Goal: Transaction & Acquisition: Register for event/course

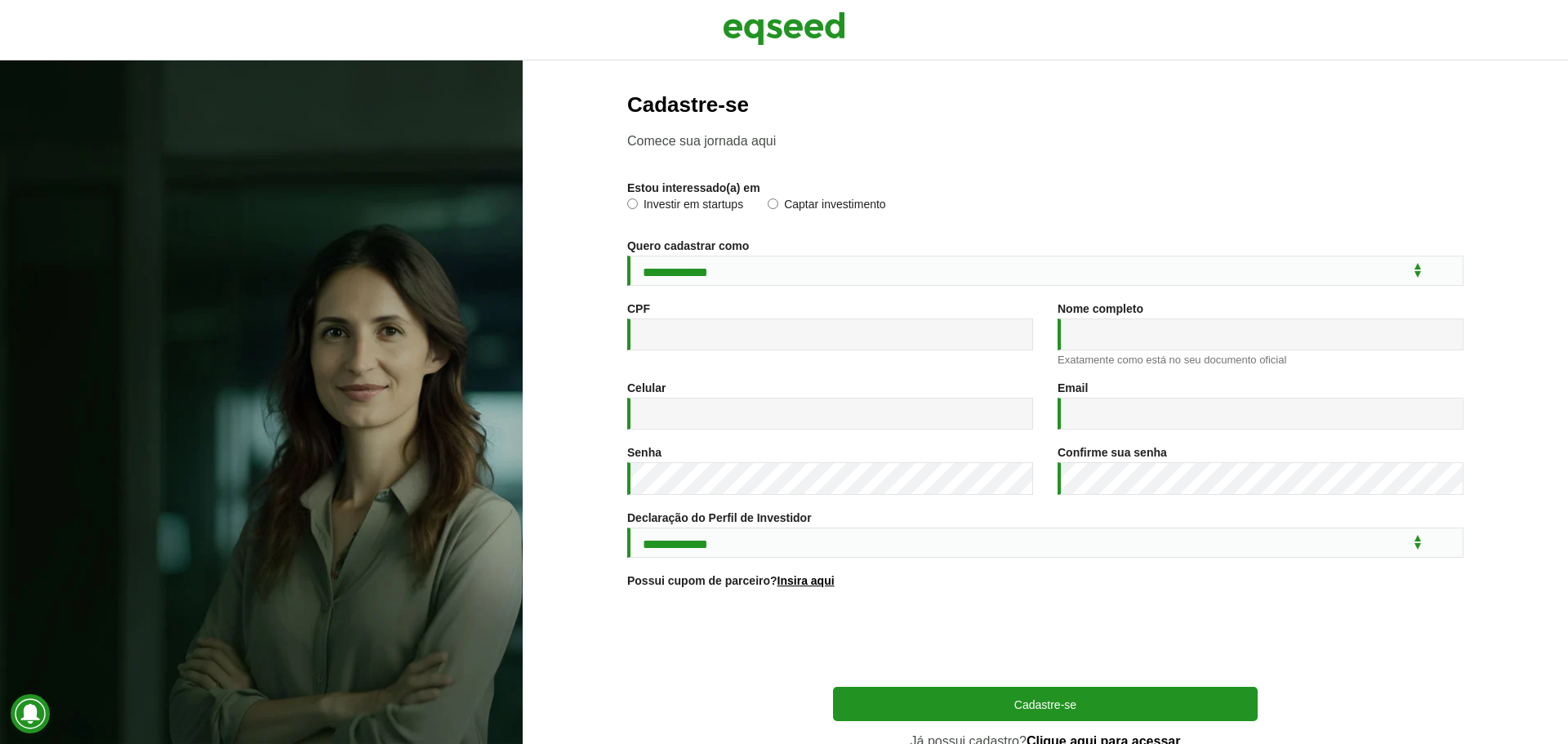
select select "***"
click at [743, 269] on select "**********" at bounding box center [1044, 271] width 836 height 30
click at [708, 326] on input "CPF *" at bounding box center [830, 334] width 406 height 32
type input "**********"
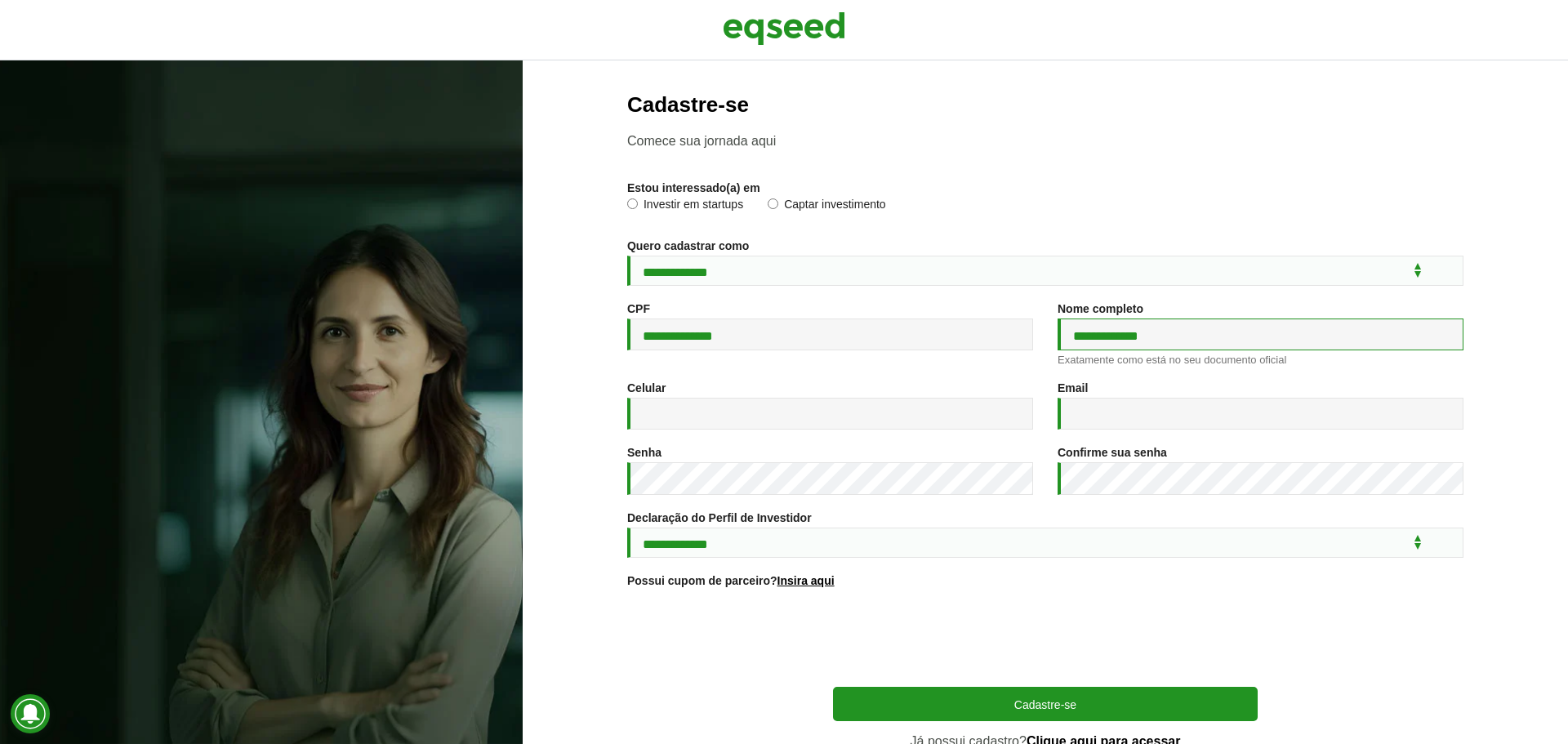
drag, startPoint x: 1176, startPoint y: 335, endPoint x: 923, endPoint y: 342, distance: 253.1
click at [925, 342] on div "**********" at bounding box center [1044, 342] width 861 height 79
type input "**********"
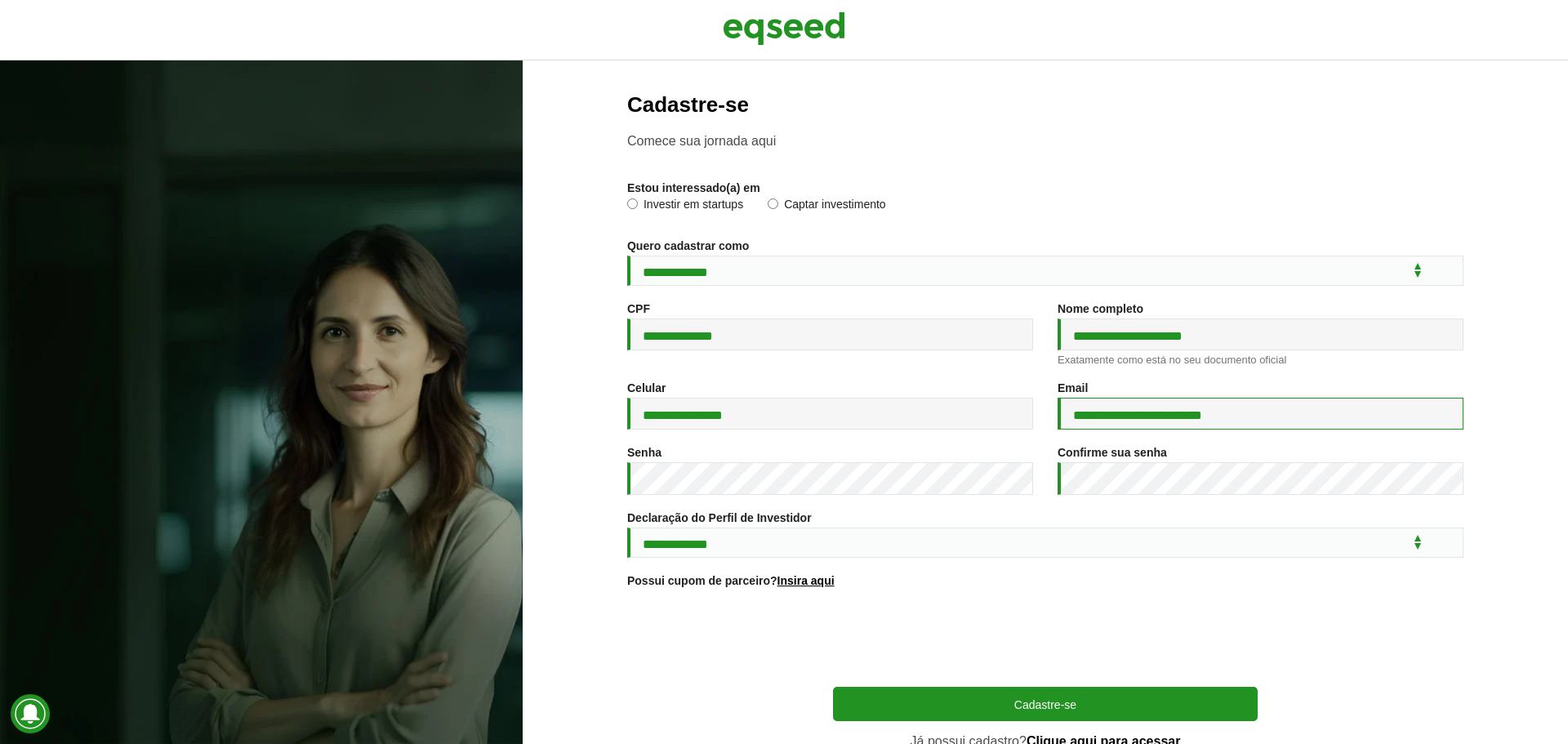
type input "**********"
click at [627, 495] on div at bounding box center [627, 495] width 0 height 0
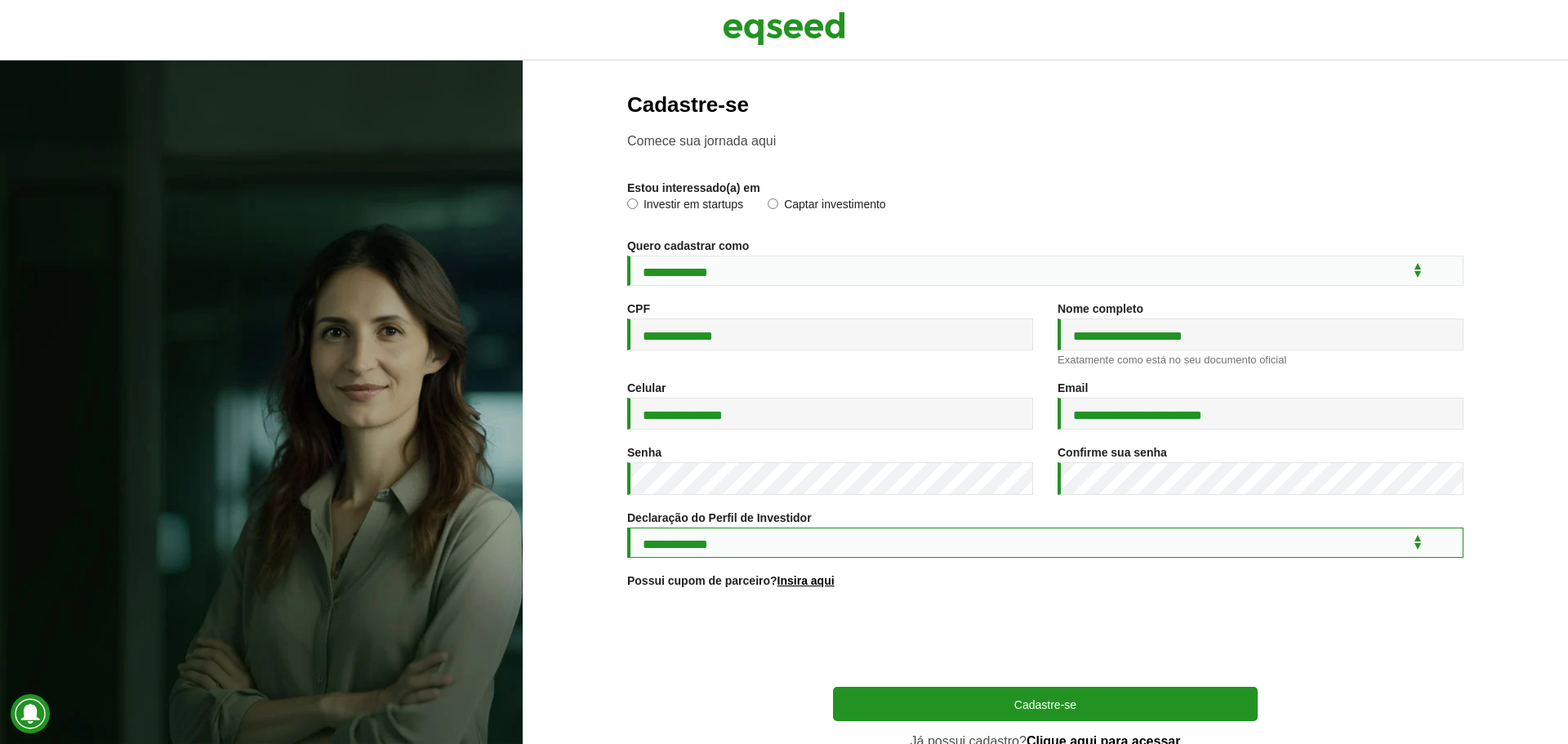
click at [704, 550] on select "**********" at bounding box center [1044, 543] width 836 height 30
select select "***"
click at [627, 530] on select "**********" at bounding box center [1044, 543] width 836 height 30
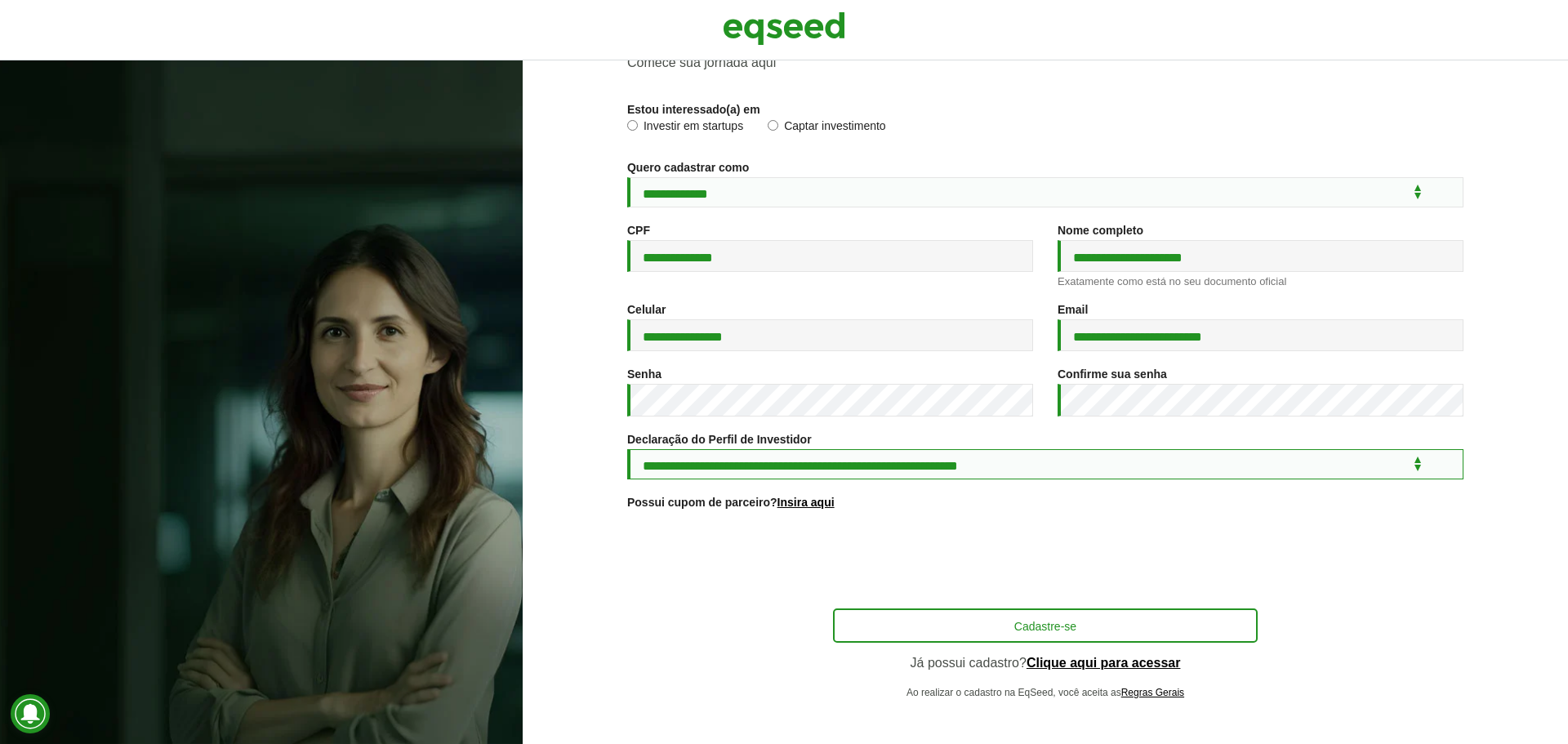
scroll to position [87, 0]
click at [1066, 619] on button "Cadastre-se" at bounding box center [1044, 624] width 424 height 31
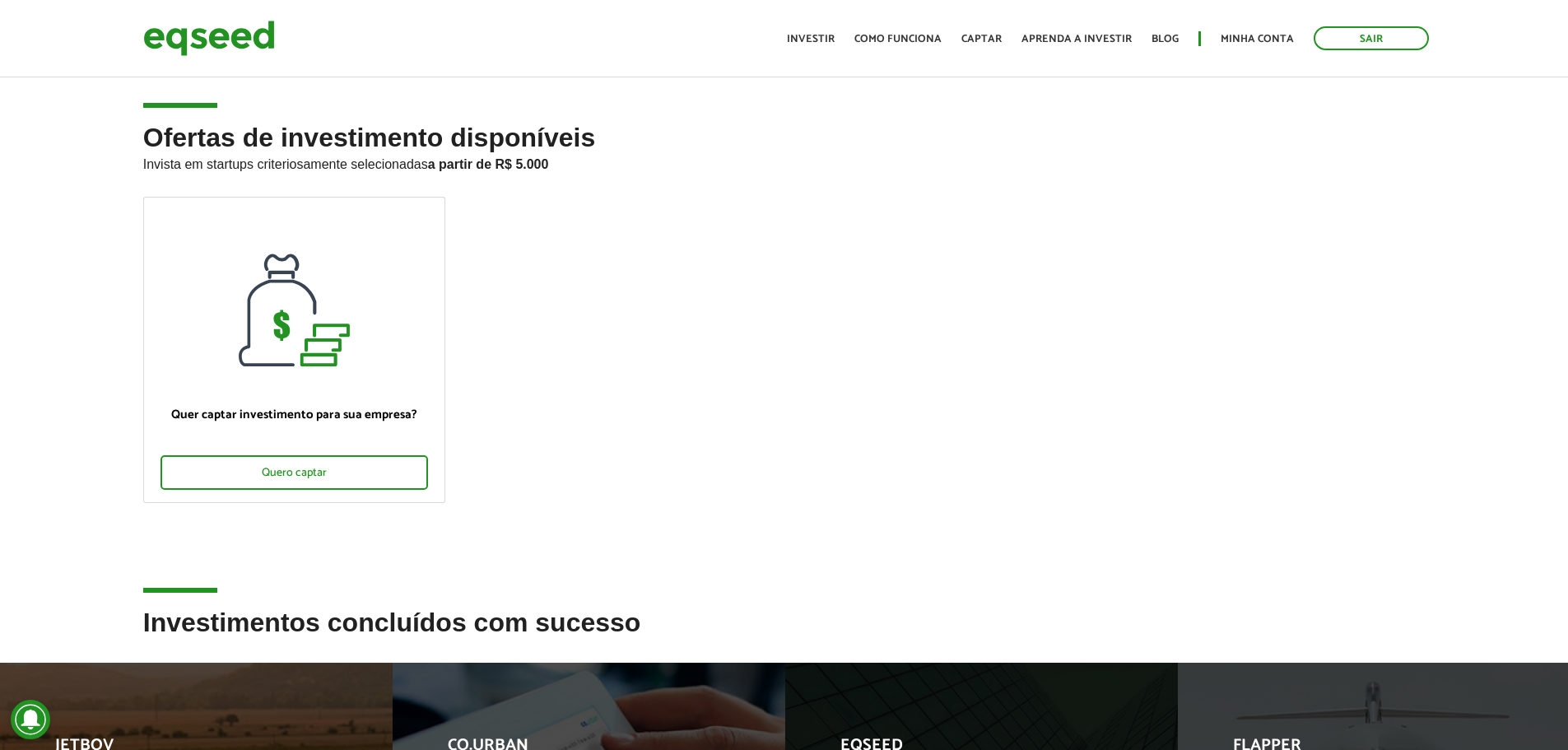
drag, startPoint x: 883, startPoint y: 195, endPoint x: 879, endPoint y: 206, distance: 11.7
drag, startPoint x: 879, startPoint y: 206, endPoint x: 580, endPoint y: 242, distance: 301.2
click at [587, 239] on ul "Quer captar investimento para sua empresa? Quero captar" at bounding box center [784, 364] width 1307 height 334
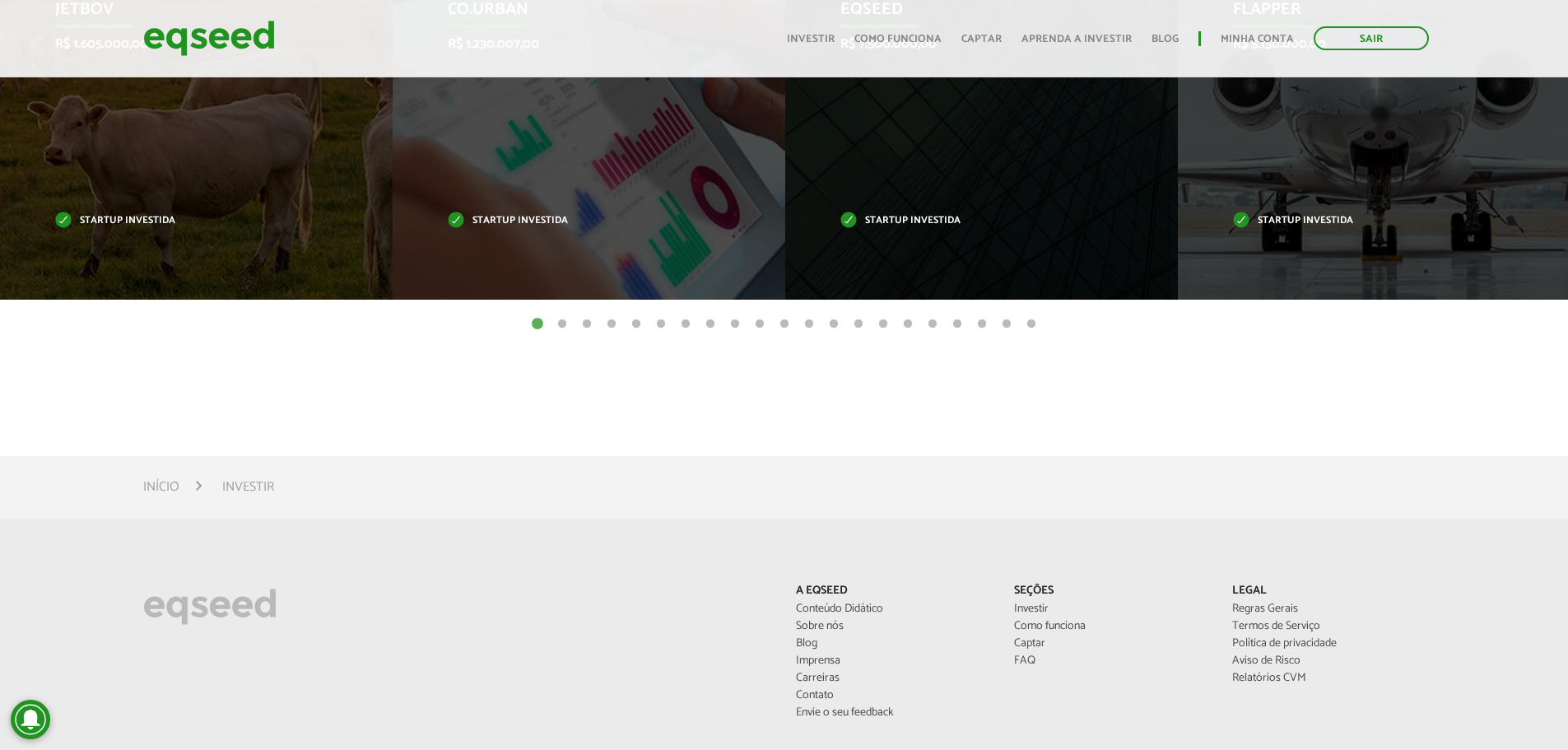
scroll to position [906, 0]
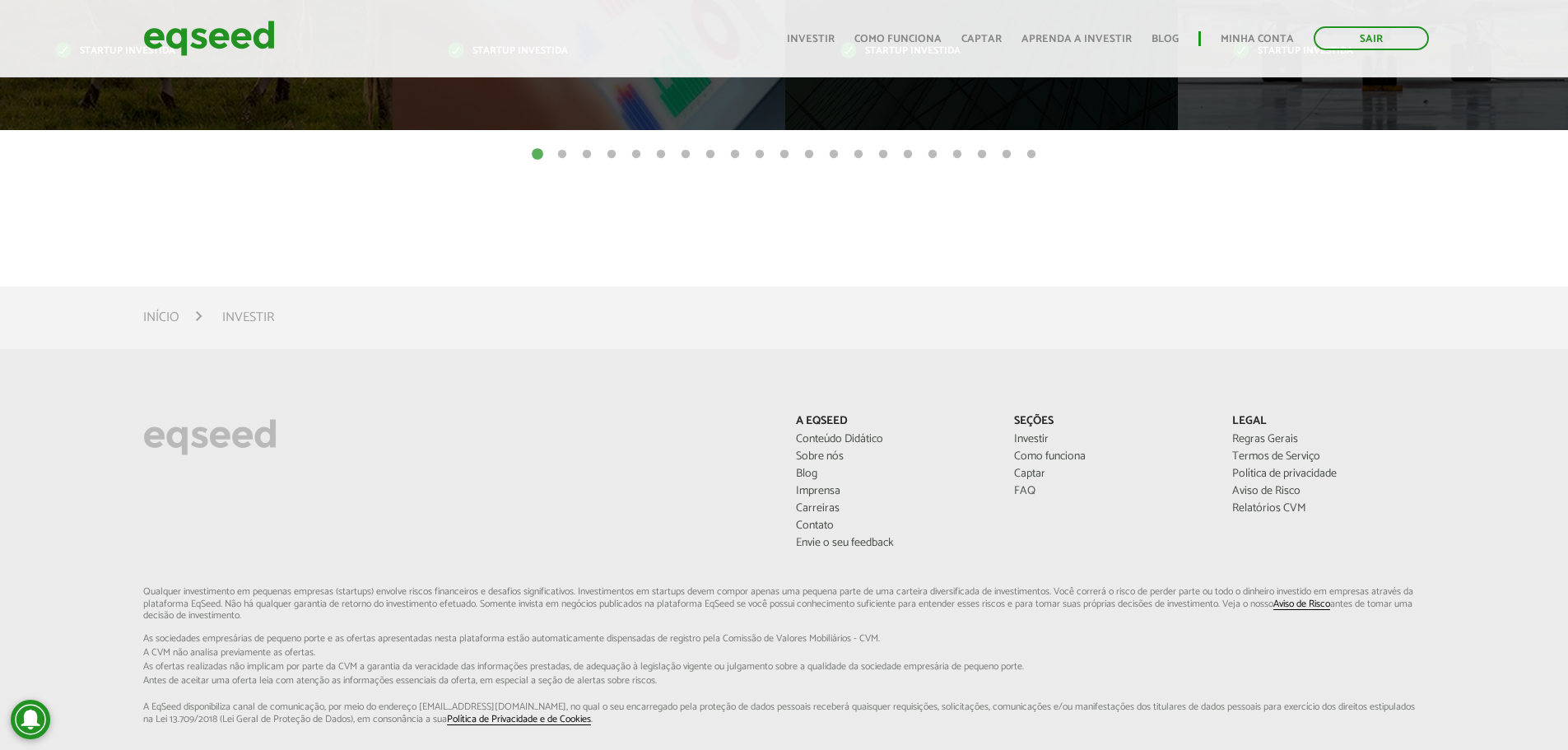
click at [250, 315] on li "Investir" at bounding box center [248, 317] width 52 height 22
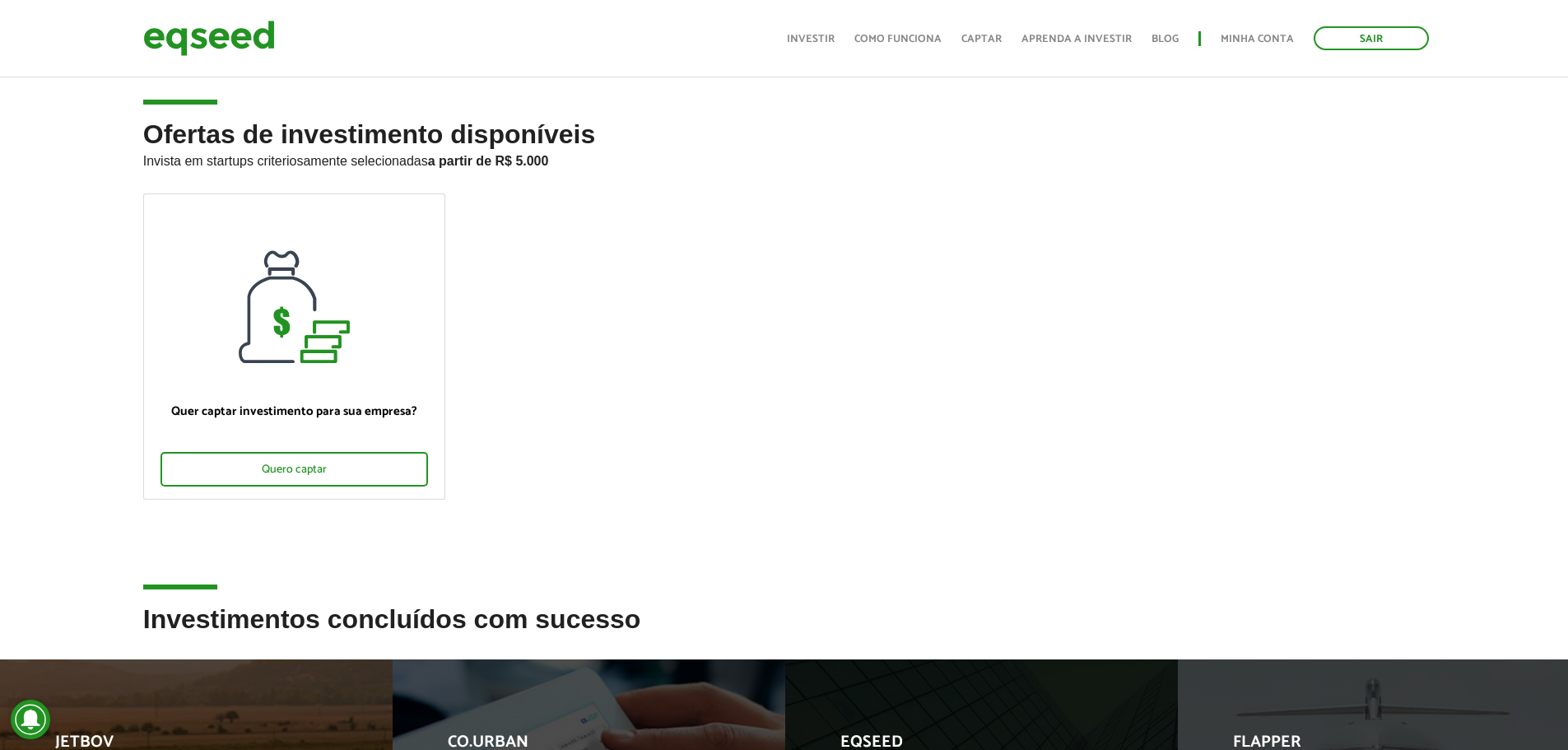
scroll to position [0, 0]
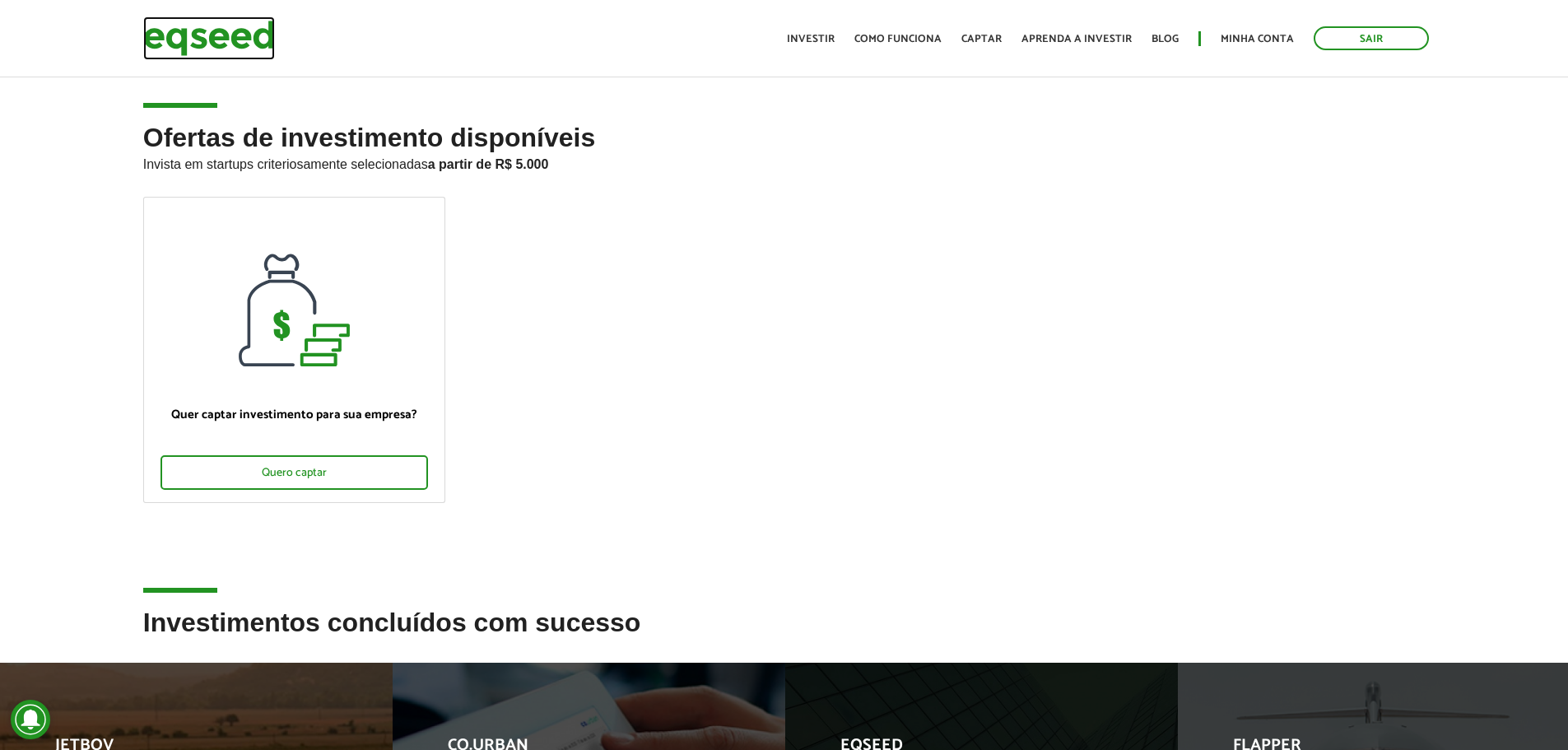
click at [213, 24] on img at bounding box center [209, 39] width 131 height 44
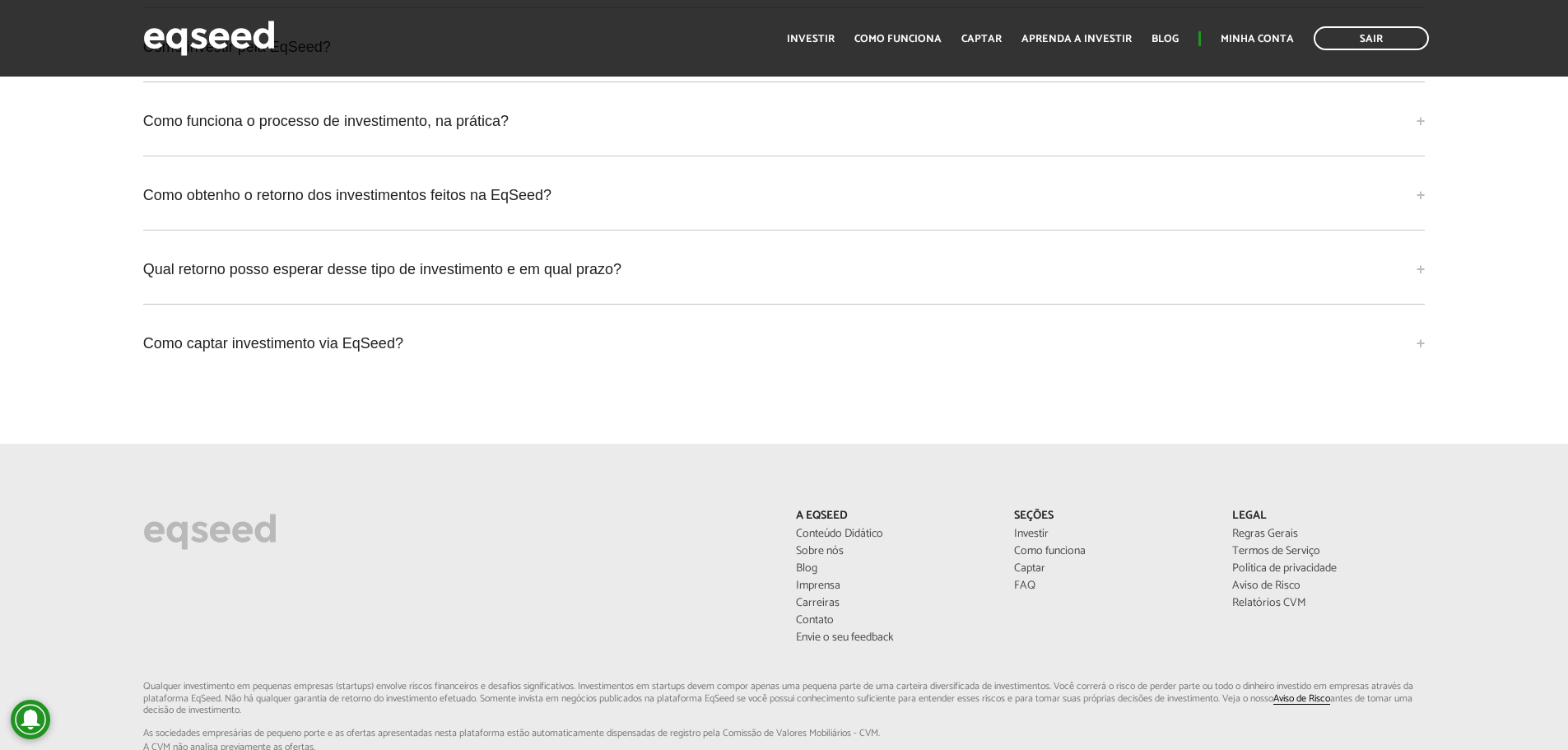
scroll to position [3940, 0]
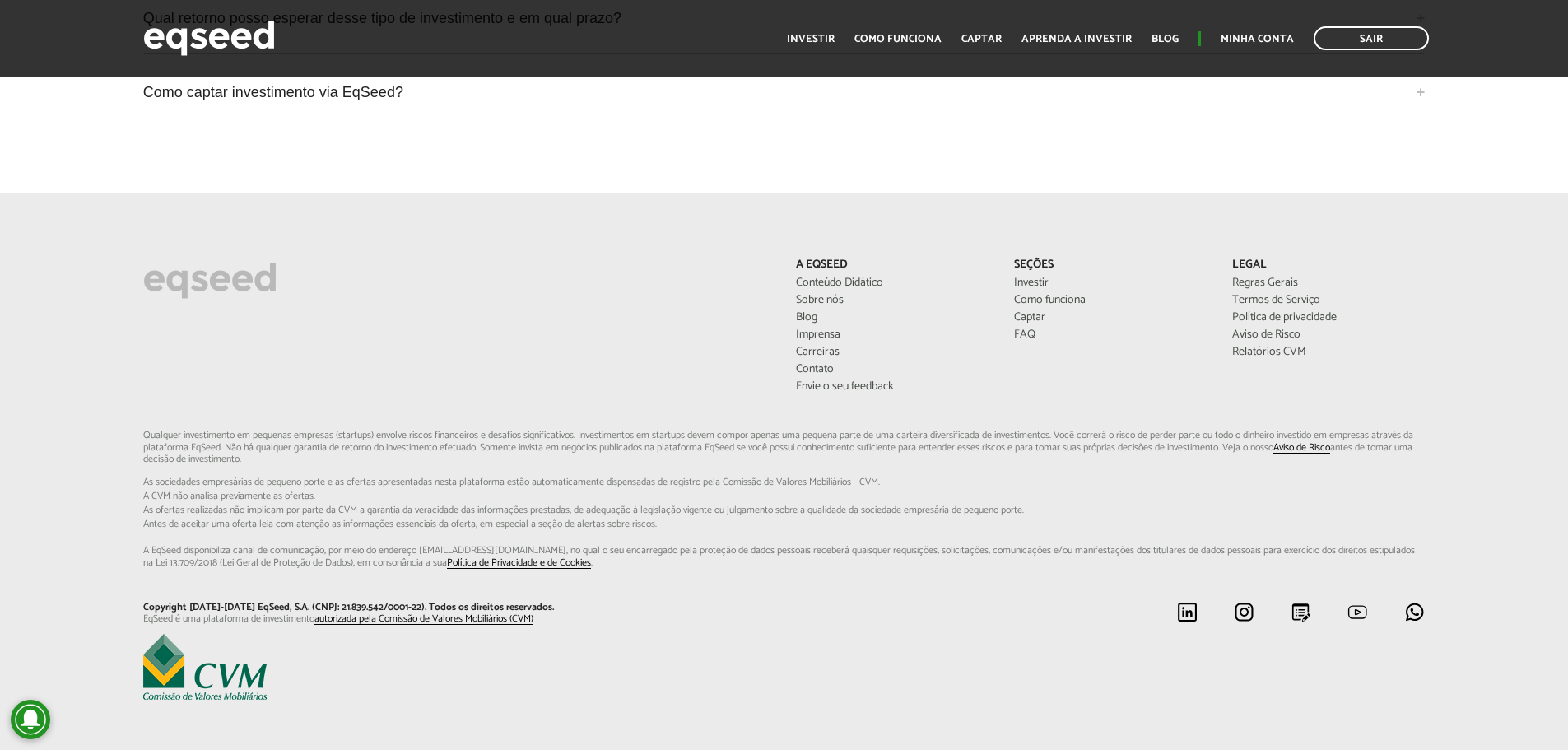
drag, startPoint x: 555, startPoint y: 516, endPoint x: 1078, endPoint y: 380, distance: 540.4
click at [1078, 380] on div "A EqSeed Conteúdo Didático Sobre nós Blog Imprensa Carreiras Contato Envie o se…" at bounding box center [784, 344] width 1307 height 172
click at [1034, 278] on link "Investir" at bounding box center [1111, 284] width 194 height 12
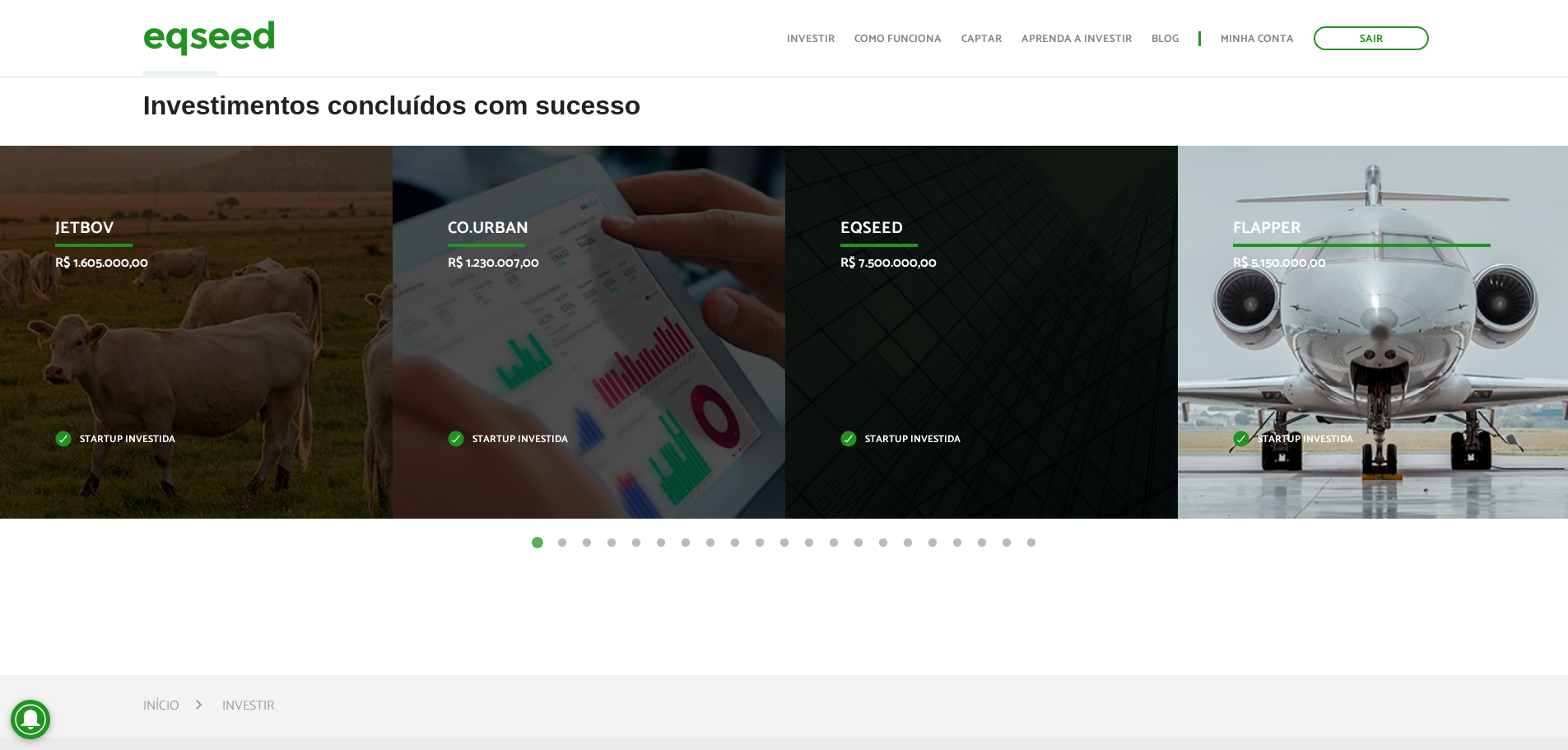
scroll to position [494, 0]
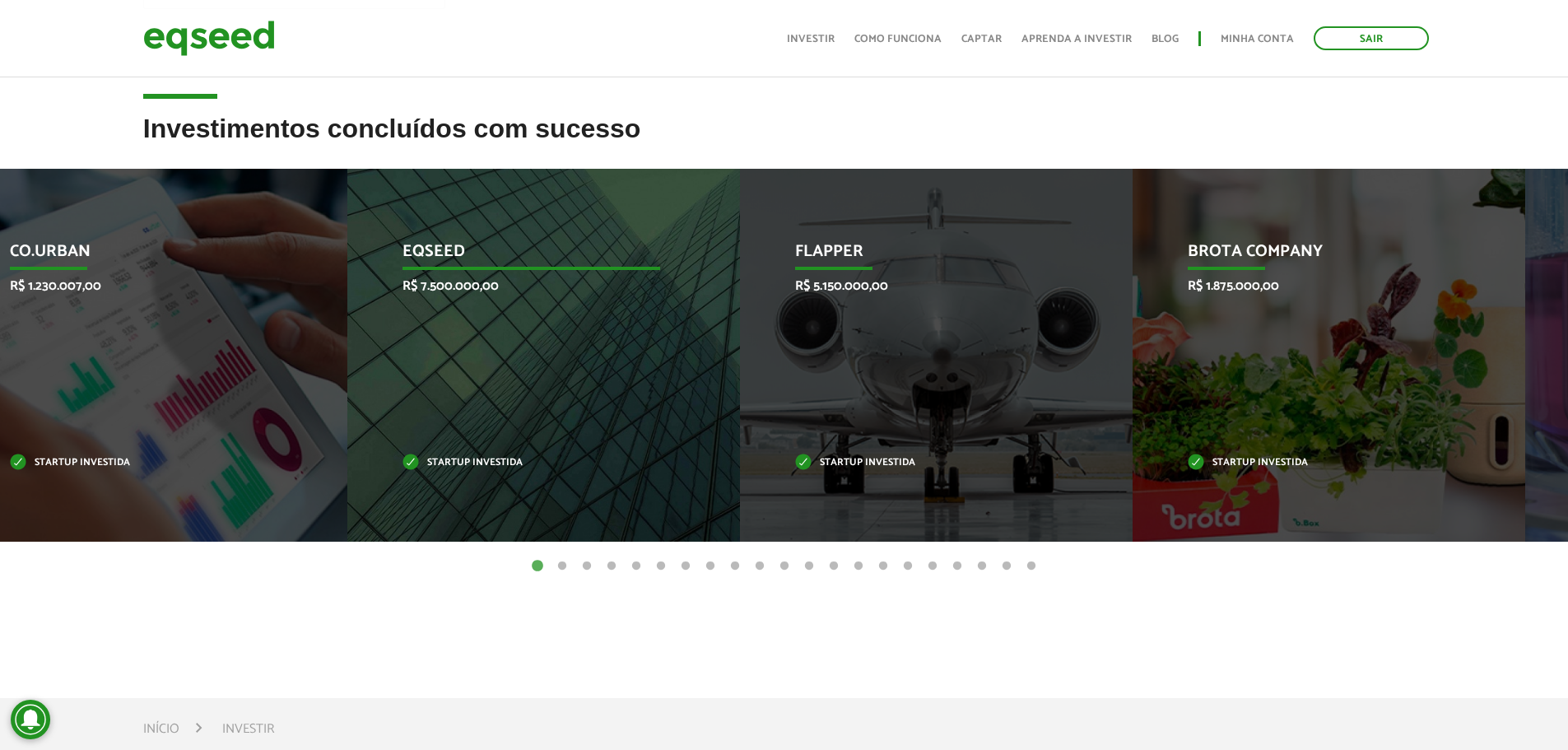
drag, startPoint x: 938, startPoint y: 373, endPoint x: 505, endPoint y: 388, distance: 433.3
click at [505, 388] on div "EqSeed R$ 7.500.000,00 Startup investida" at bounding box center [531, 354] width 368 height 373
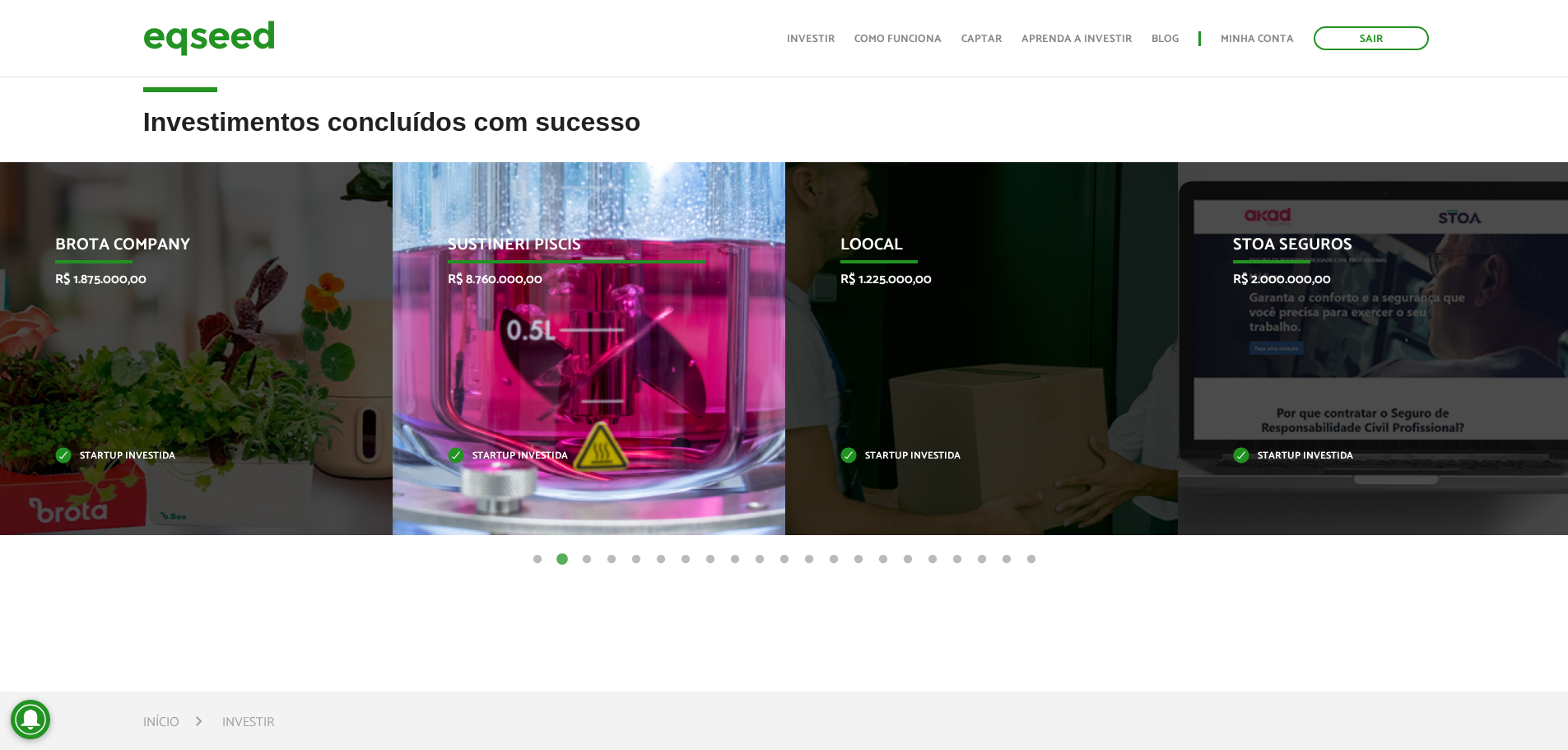
scroll to position [504, 0]
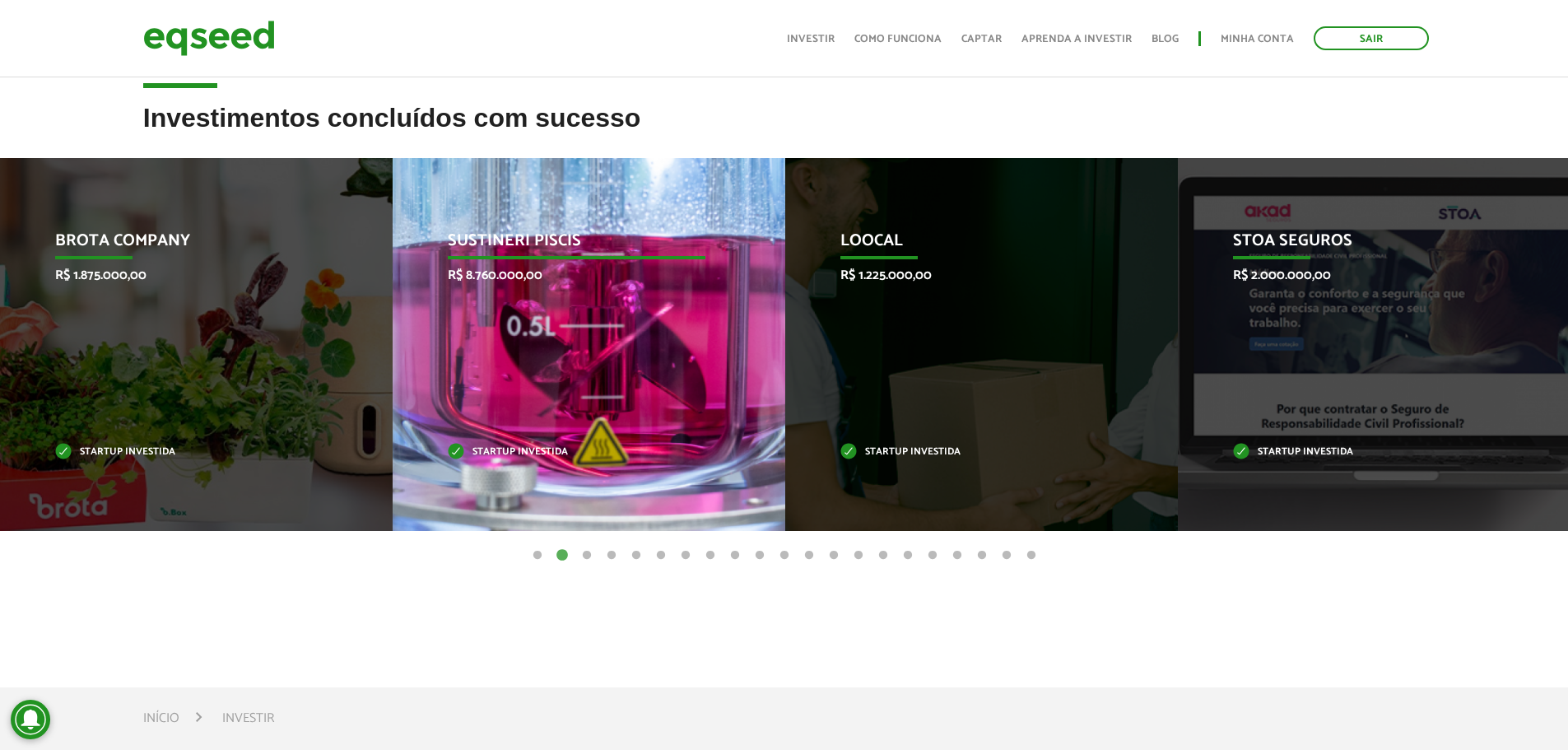
click at [601, 292] on div "Sustineri Piscis R$ 8.760.000,00 Startup investida" at bounding box center [576, 344] width 368 height 373
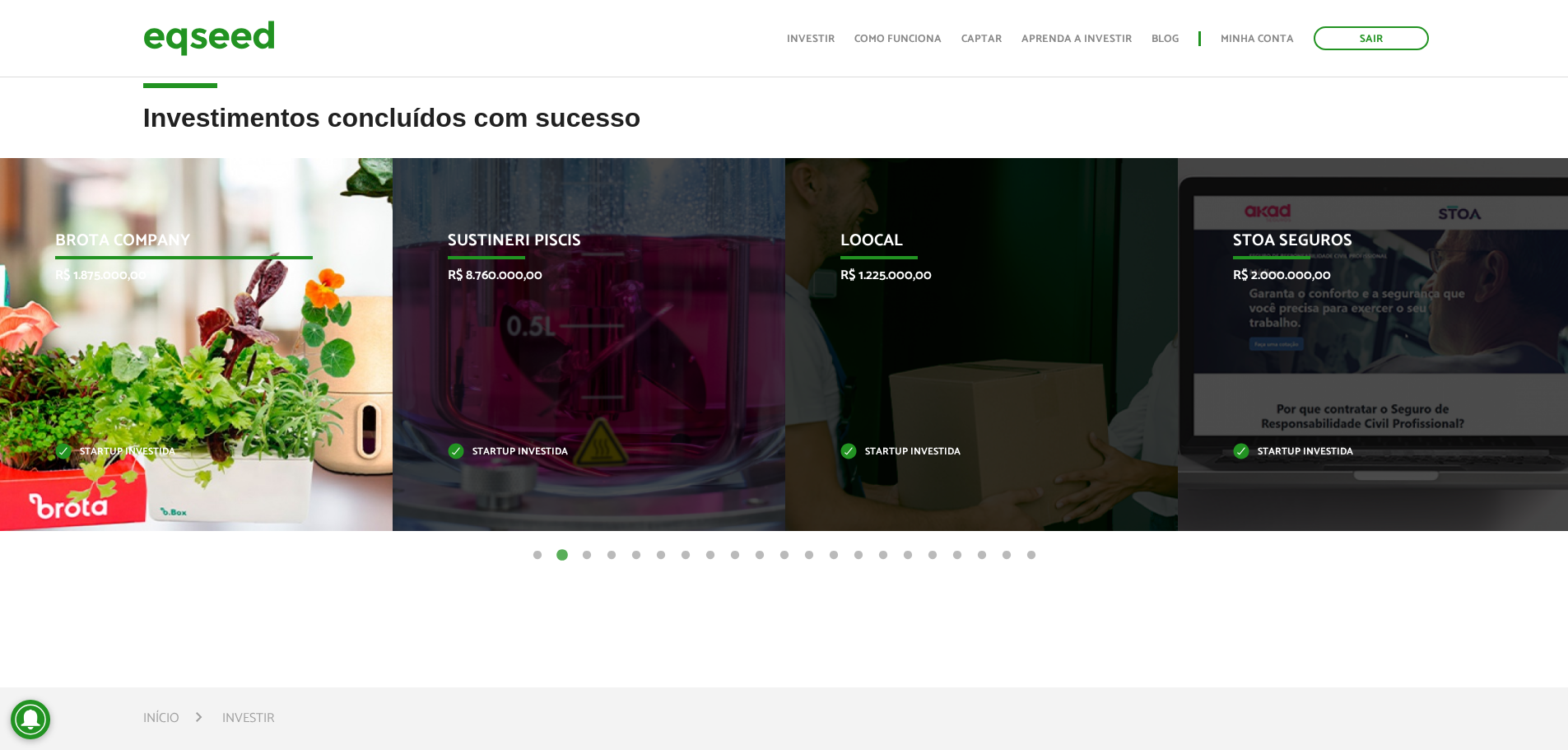
click at [240, 418] on div "Brota Company R$ 1.875.000,00 Startup investida" at bounding box center [183, 344] width 368 height 373
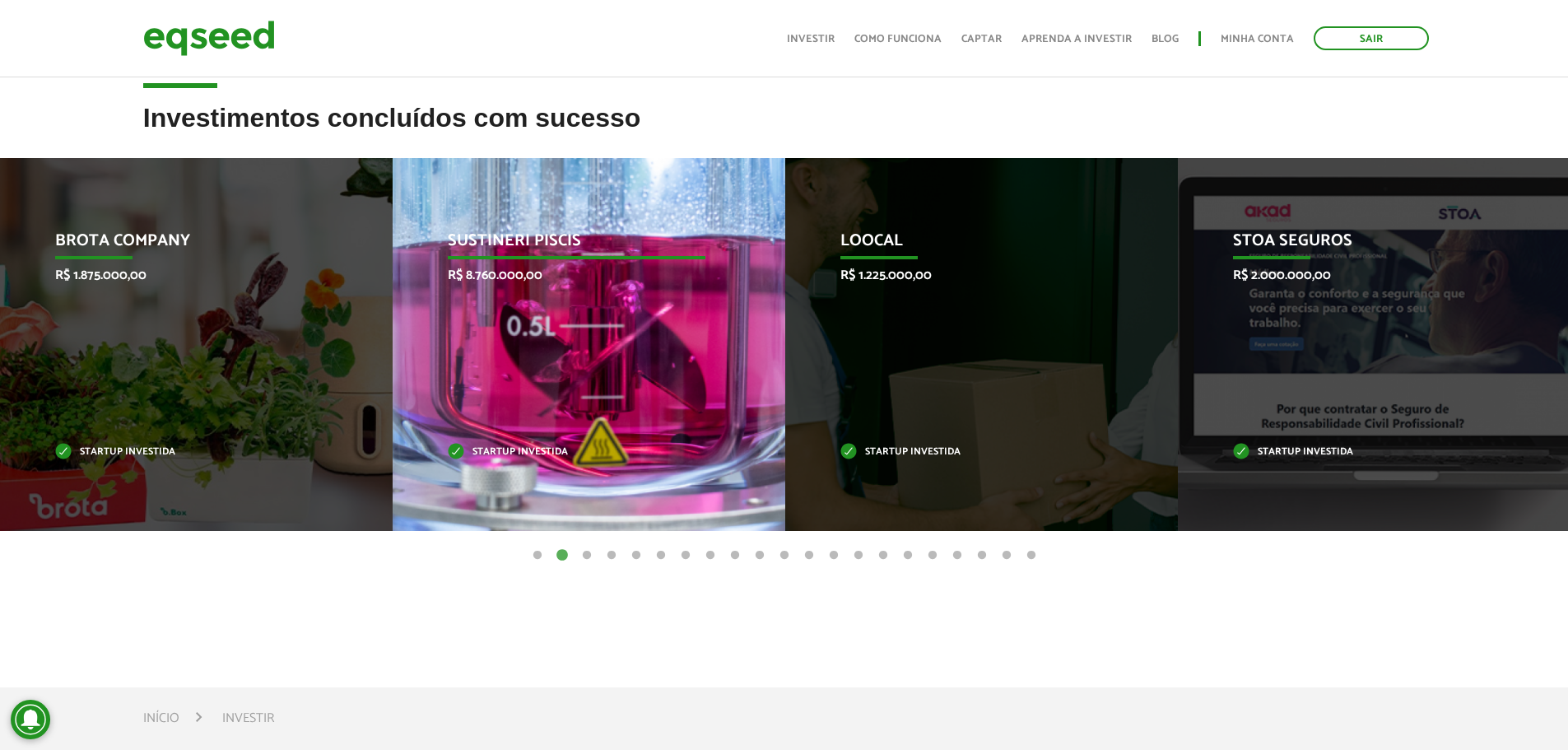
click at [667, 369] on div "Sustineri Piscis R$ 8.760.000,00 Startup investida" at bounding box center [576, 344] width 368 height 373
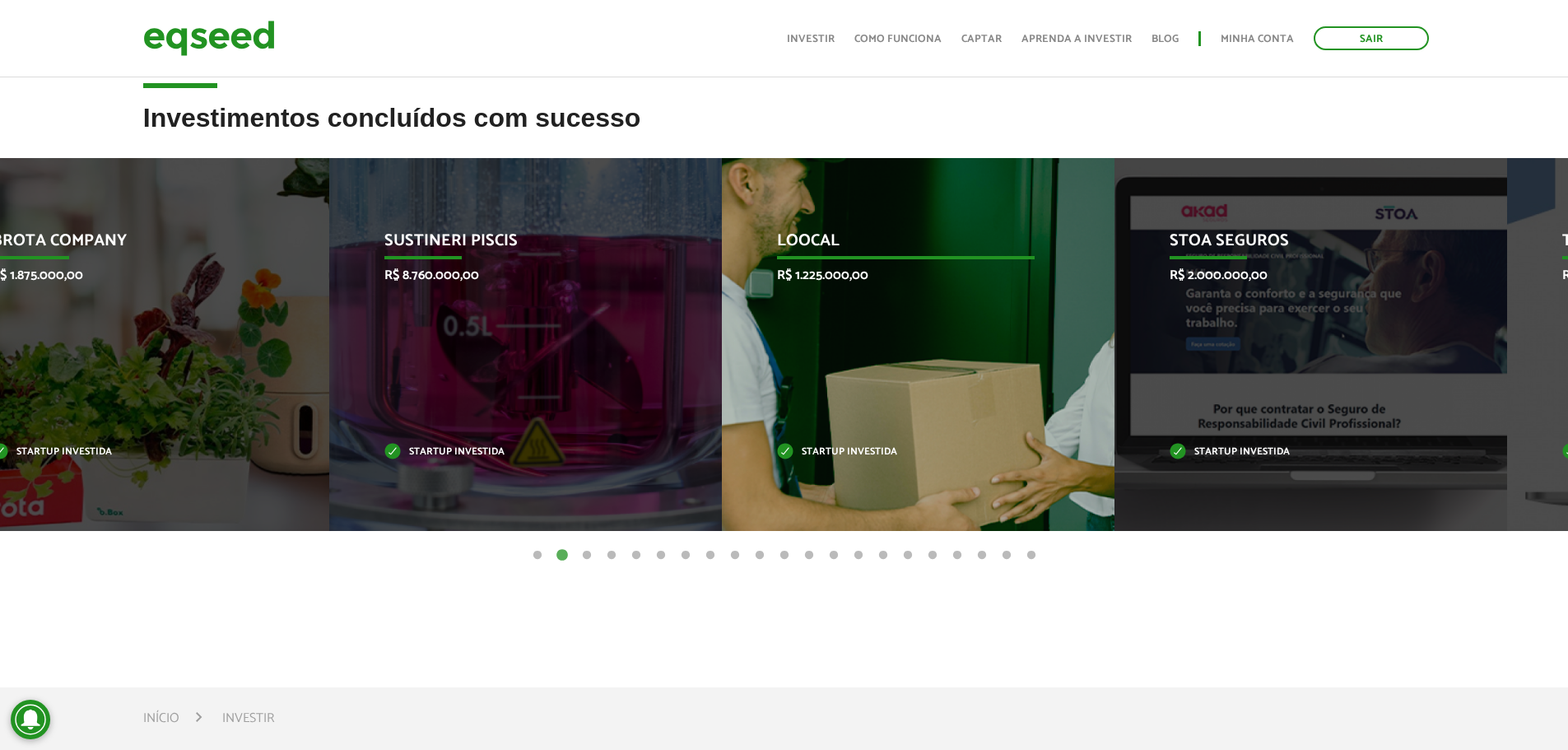
drag, startPoint x: 888, startPoint y: 329, endPoint x: 335, endPoint y: 325, distance: 553.0
click at [722, 332] on div "Loocal R$ 1.225.000,00 Startup investida" at bounding box center [906, 344] width 368 height 373
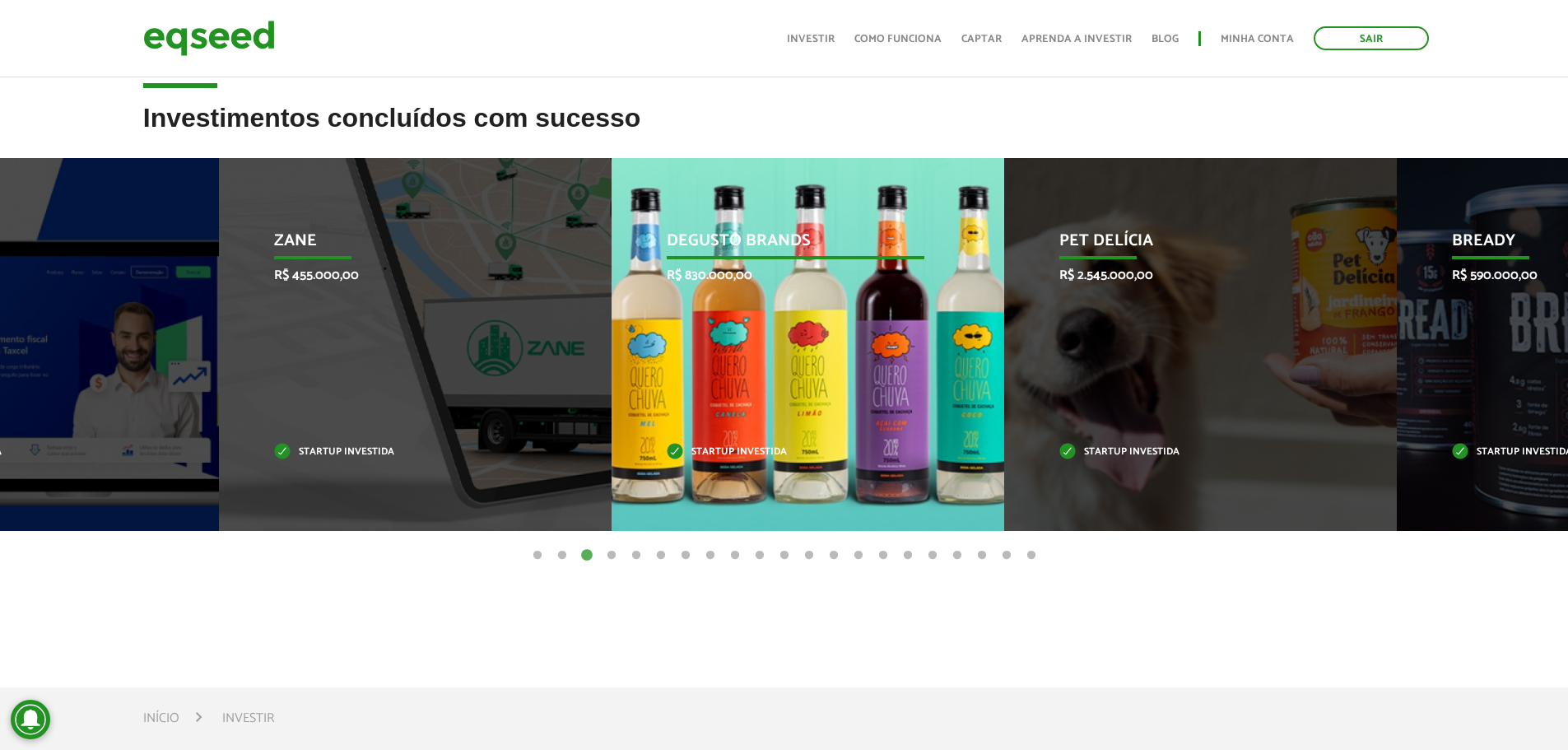
drag, startPoint x: 1032, startPoint y: 332, endPoint x: 544, endPoint y: 327, distance: 488.0
click at [653, 333] on div "Degusto Brands R$ 830.000,00 Startup investida" at bounding box center [795, 344] width 368 height 373
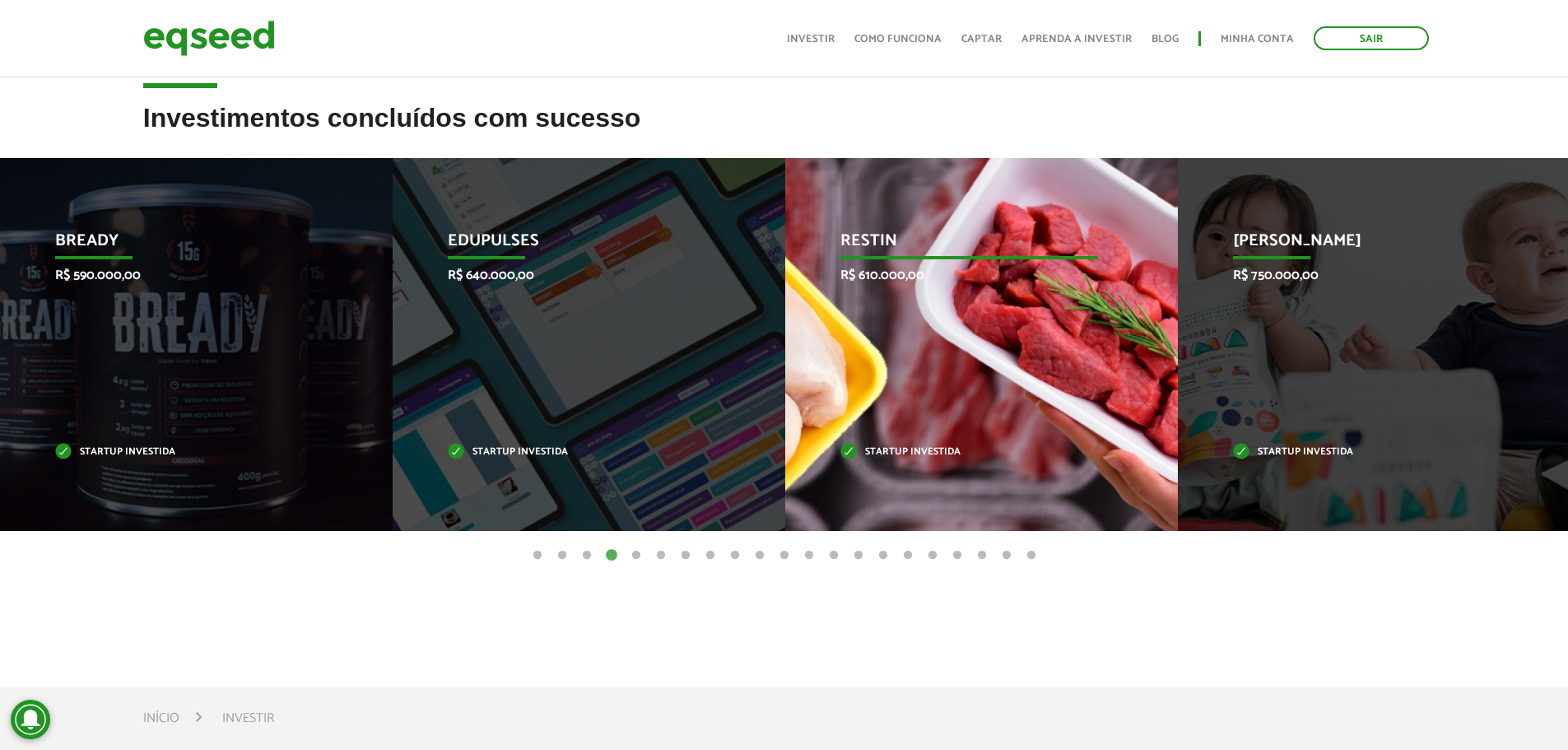
drag, startPoint x: 760, startPoint y: 341, endPoint x: 640, endPoint y: 335, distance: 120.1
click at [785, 338] on div "Restin R$ 610.000,00 Startup investida" at bounding box center [969, 344] width 368 height 373
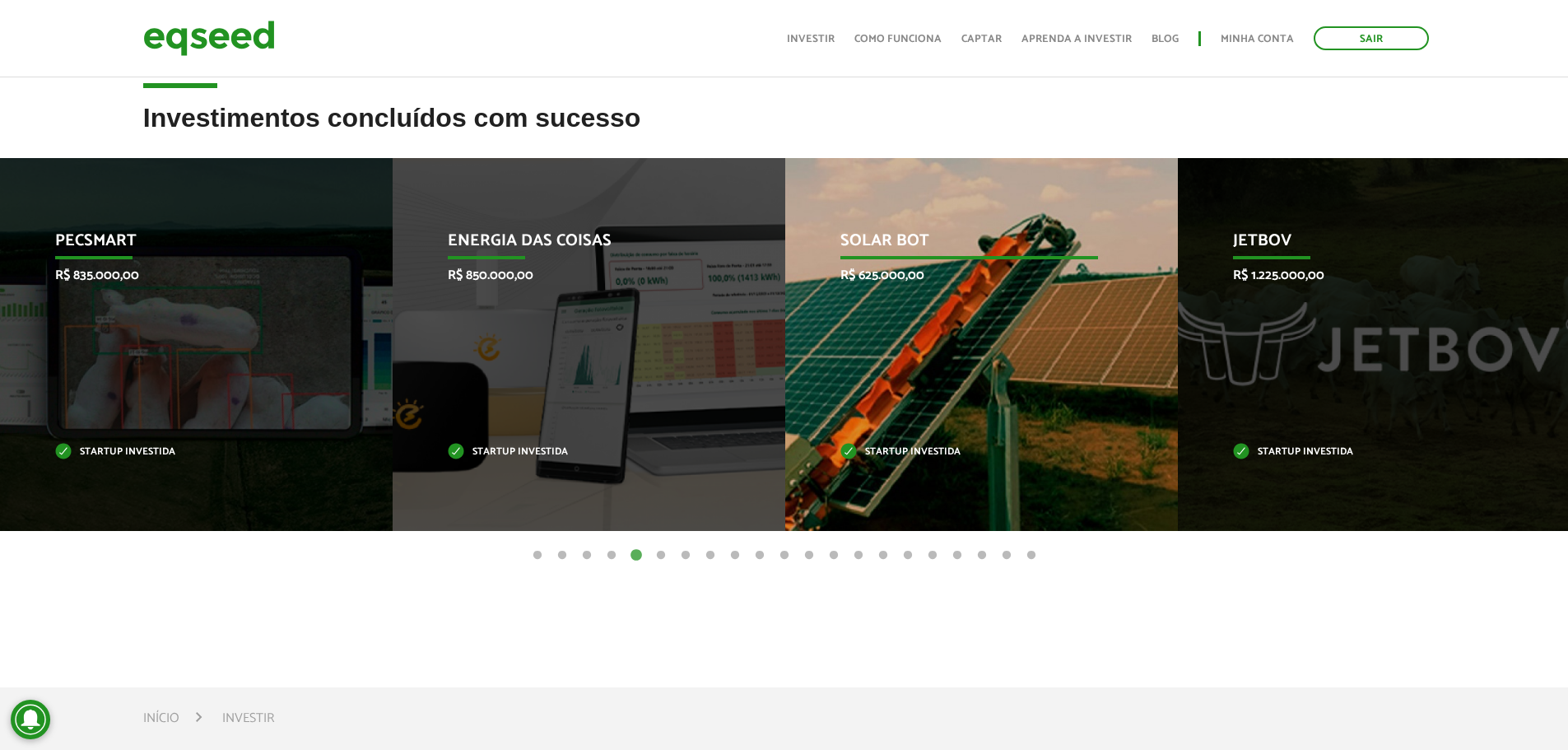
click at [912, 354] on div "Solar Bot R$ 625.000,00 Startup investida" at bounding box center [969, 344] width 368 height 373
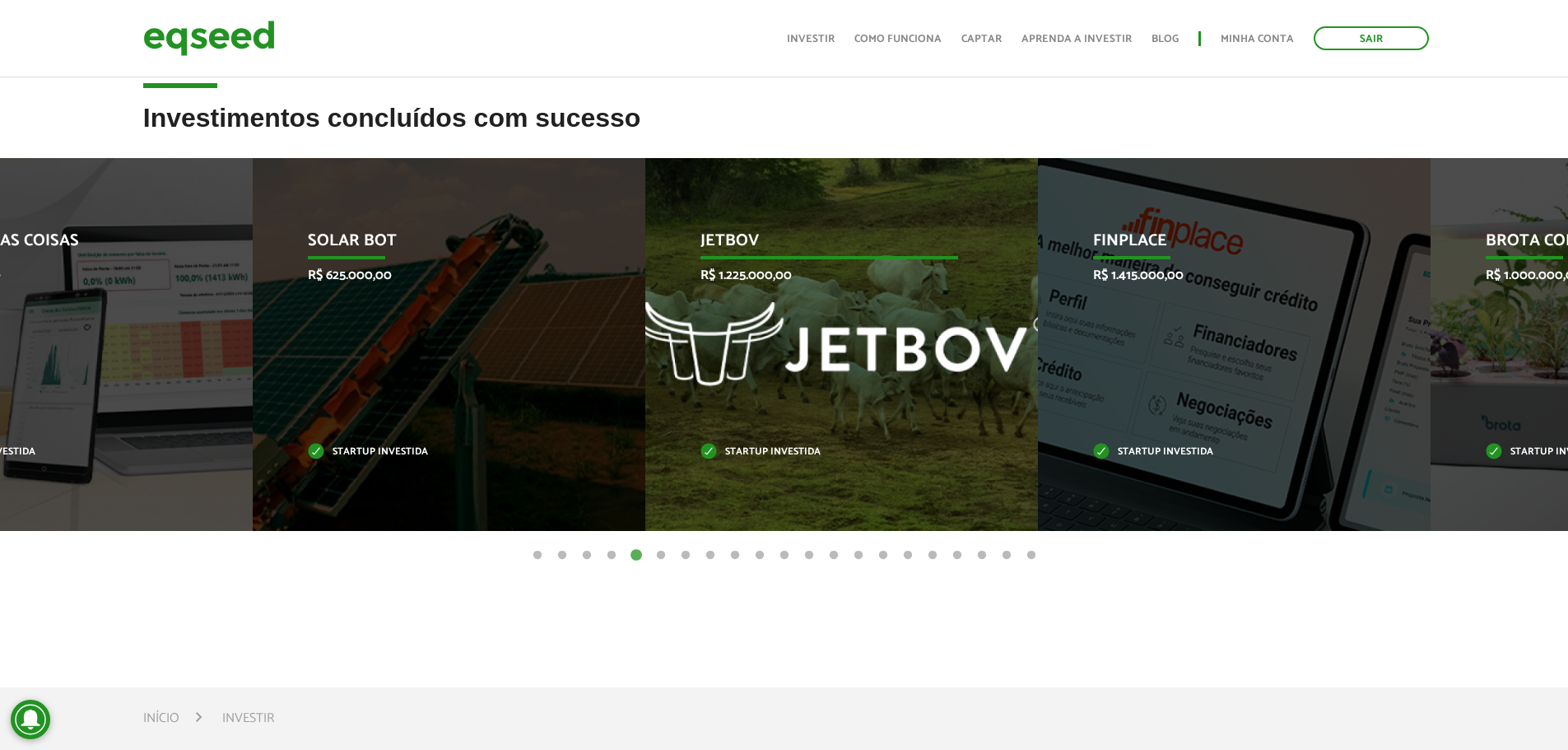
drag, startPoint x: 591, startPoint y: 347, endPoint x: 221, endPoint y: 312, distance: 371.7
click at [385, 336] on div "Solar Bot R$ 625.000,00 Startup investida" at bounding box center [436, 344] width 368 height 373
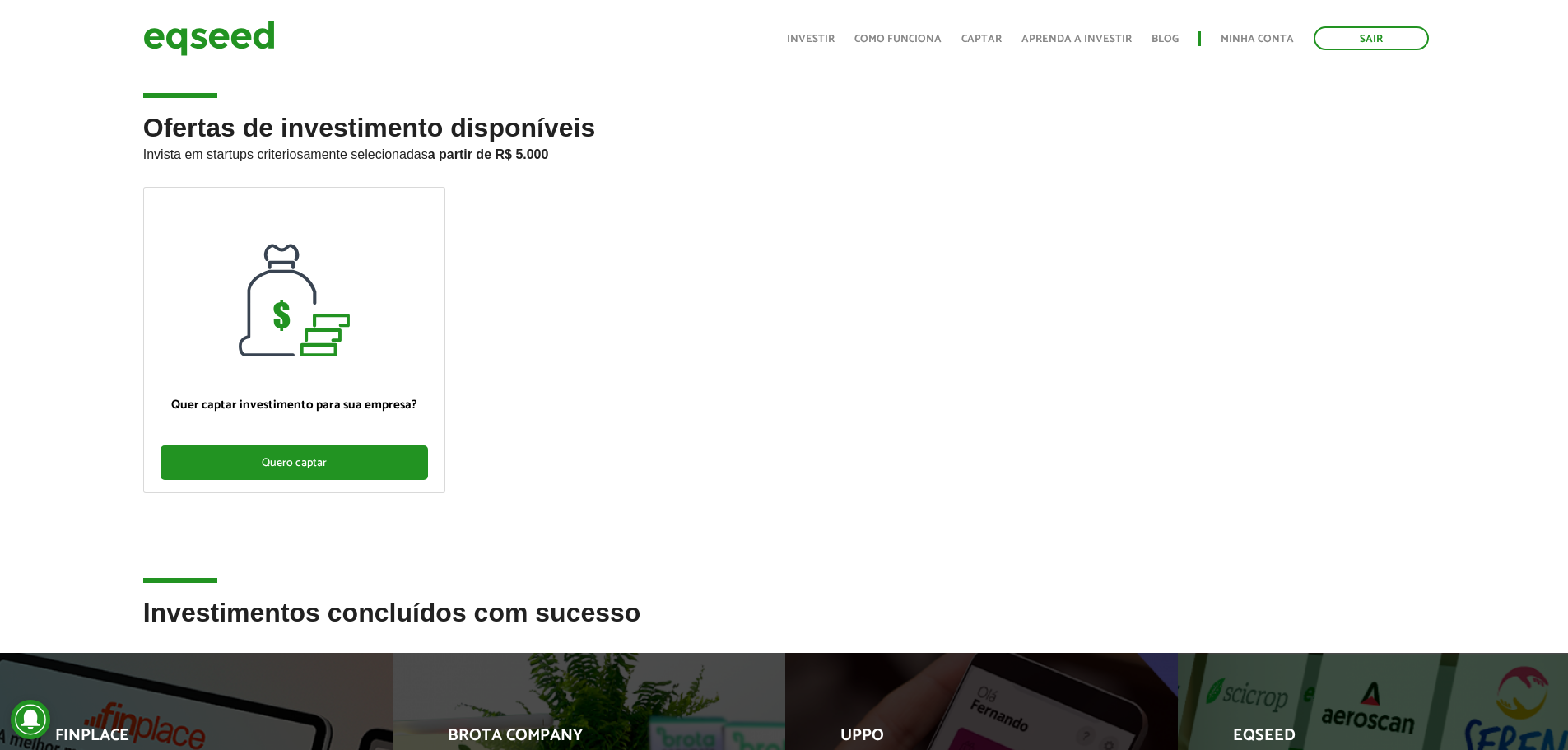
scroll to position [0, 0]
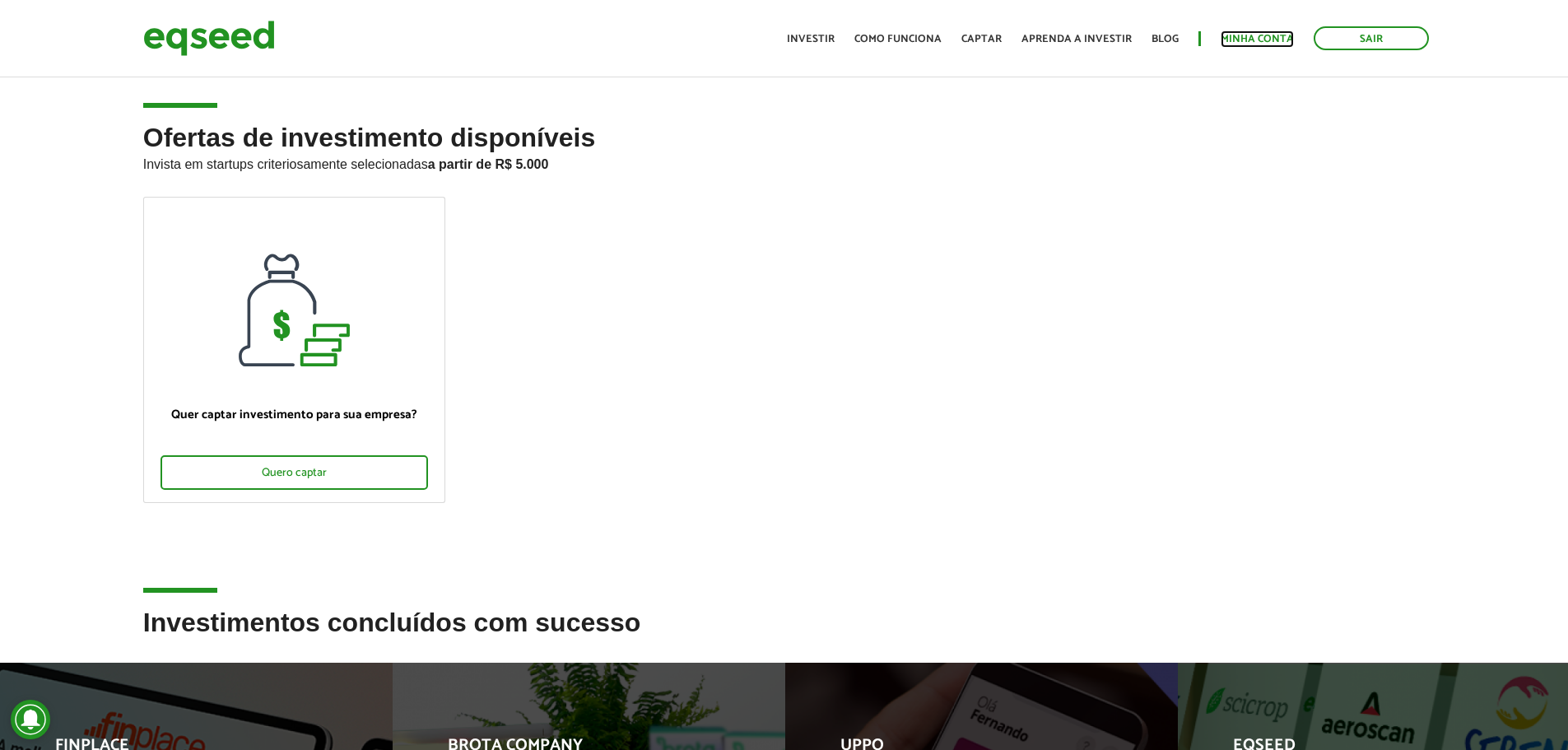
click at [1248, 36] on link "Minha conta" at bounding box center [1257, 39] width 73 height 11
drag, startPoint x: 1241, startPoint y: 36, endPoint x: 1220, endPoint y: 45, distance: 22.8
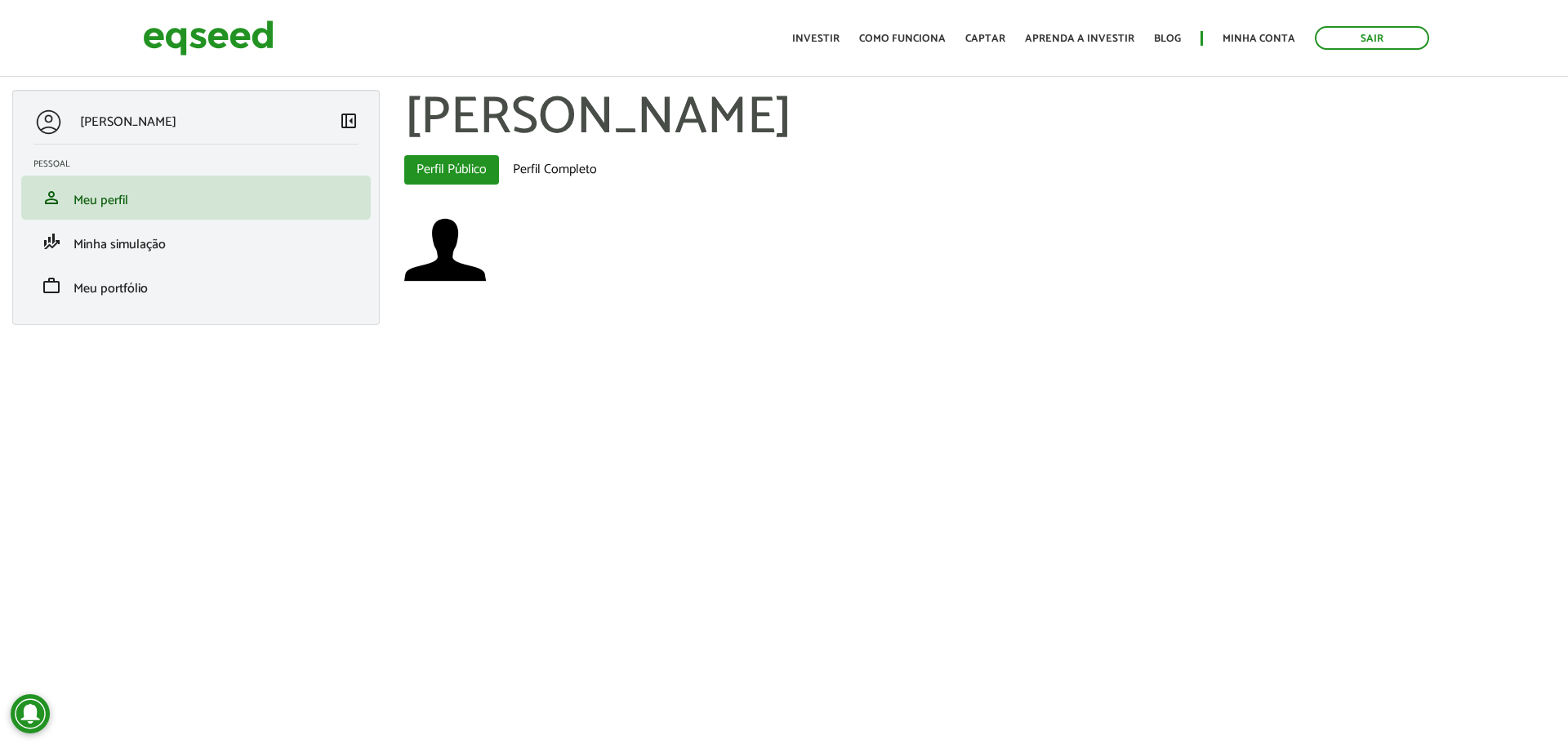
drag, startPoint x: 0, startPoint y: 0, endPoint x: 633, endPoint y: 215, distance: 668.5
click at [633, 215] on div at bounding box center [979, 251] width 1151 height 85
click at [837, 38] on link "Investir" at bounding box center [816, 38] width 48 height 11
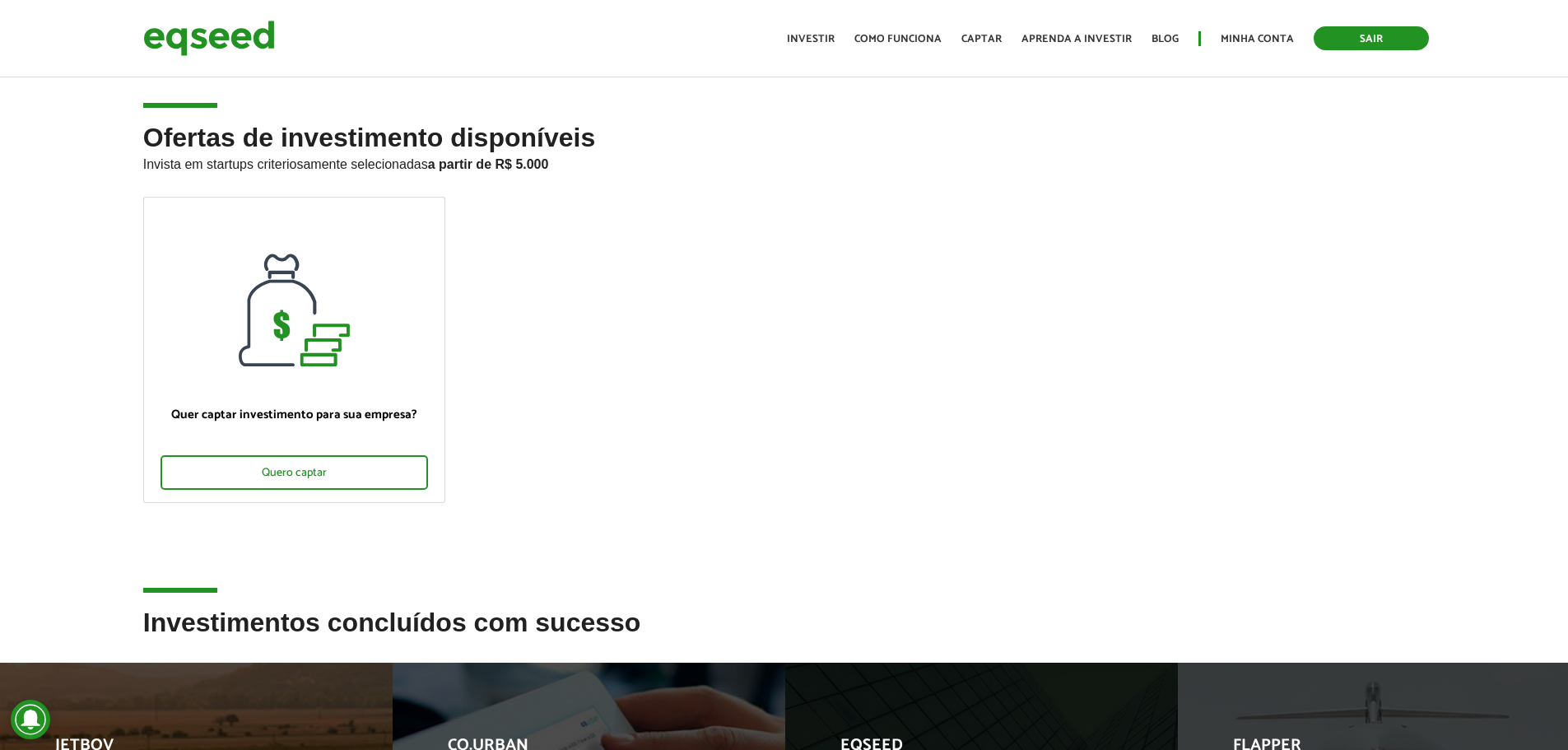
click at [1361, 34] on link "Sair" at bounding box center [1371, 38] width 115 height 24
